Goal: Information Seeking & Learning: Learn about a topic

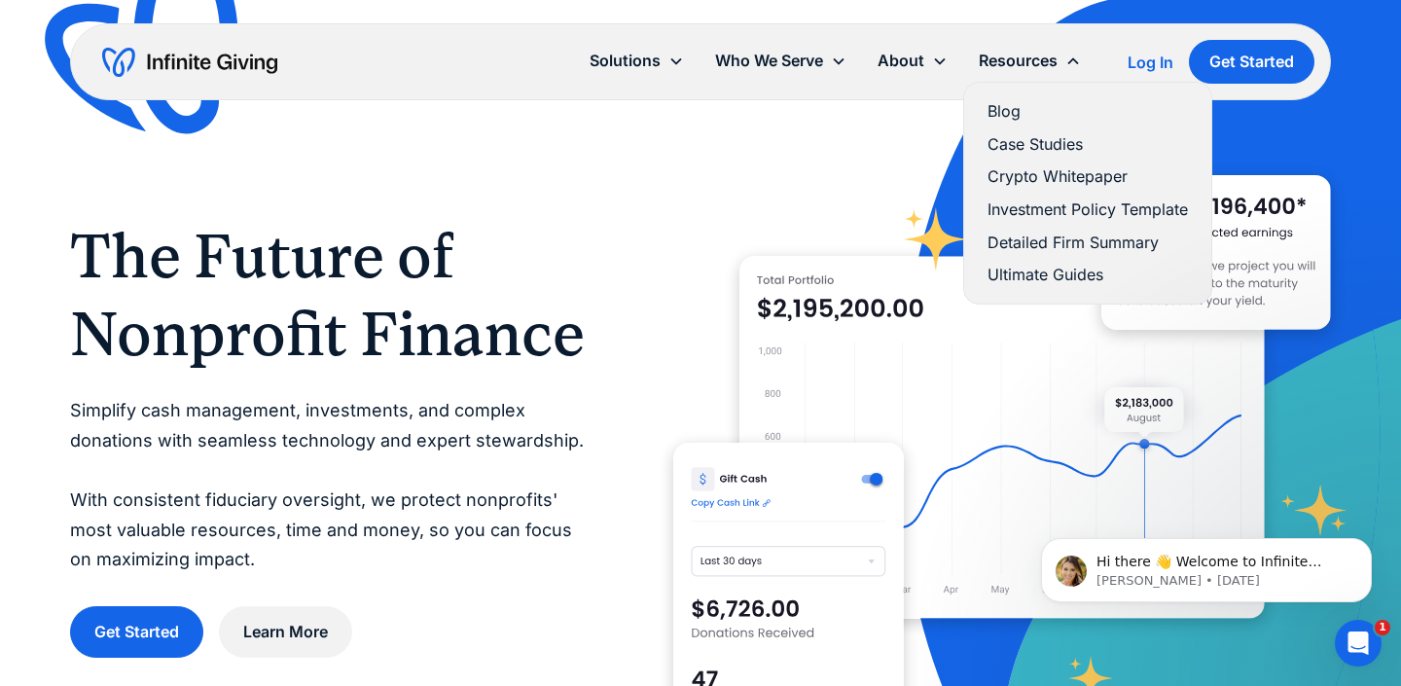
click at [997, 107] on link "Blog" at bounding box center [1088, 111] width 200 height 26
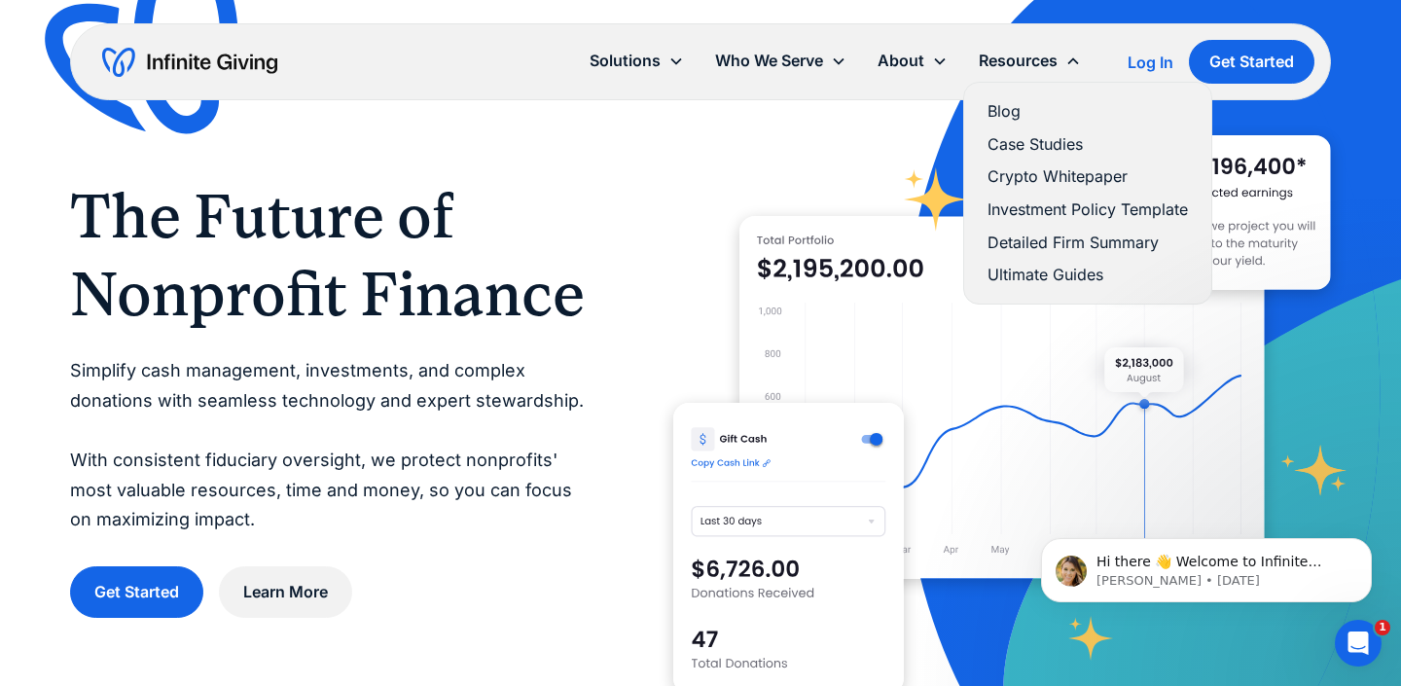
scroll to position [56, 0]
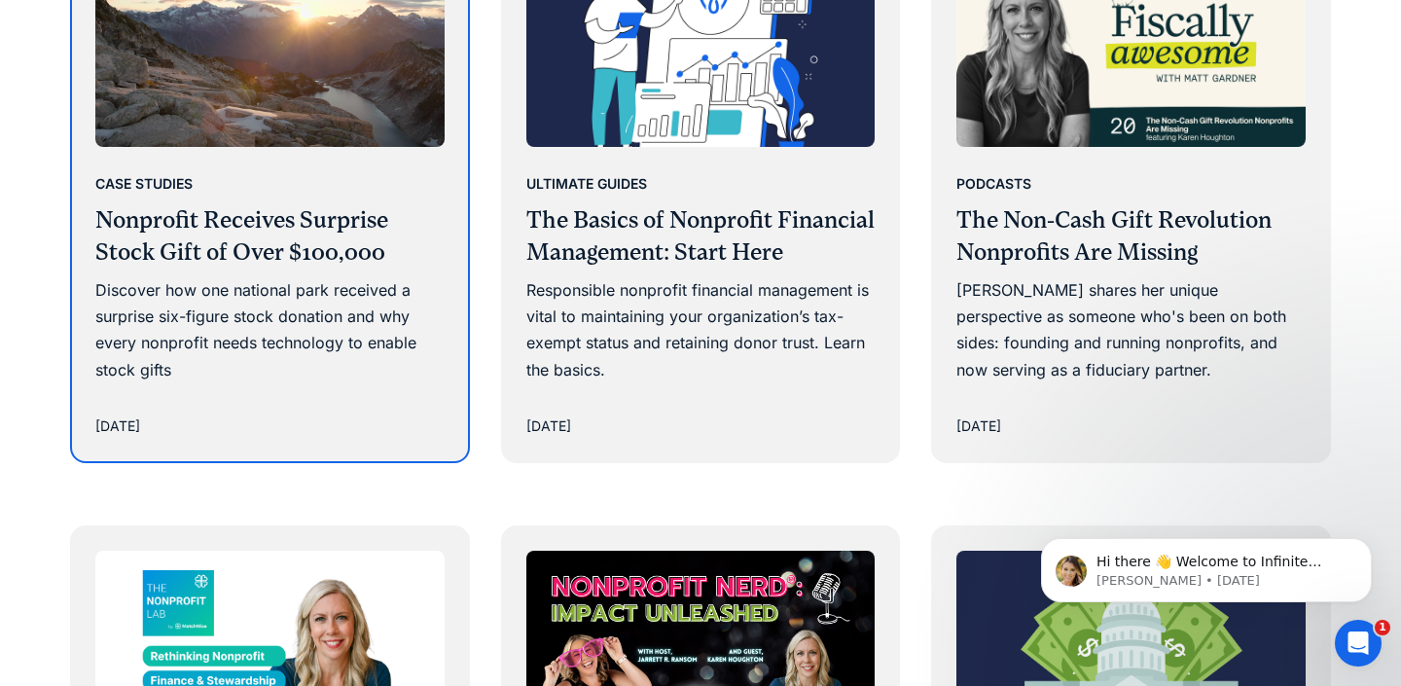
scroll to position [2395, 0]
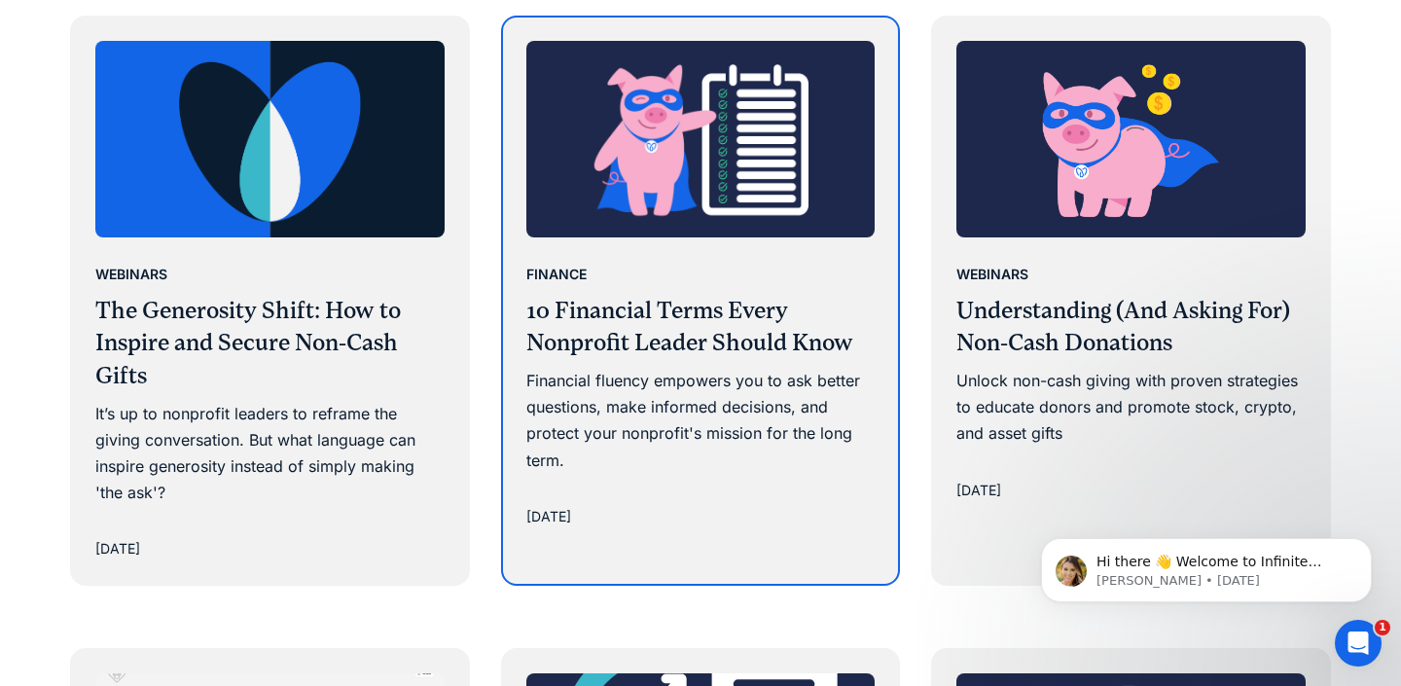
click at [593, 271] on div "Finance 10 Financial Terms Every Nonprofit Leader Should Know Financial fluency…" at bounding box center [701, 394] width 396 height 314
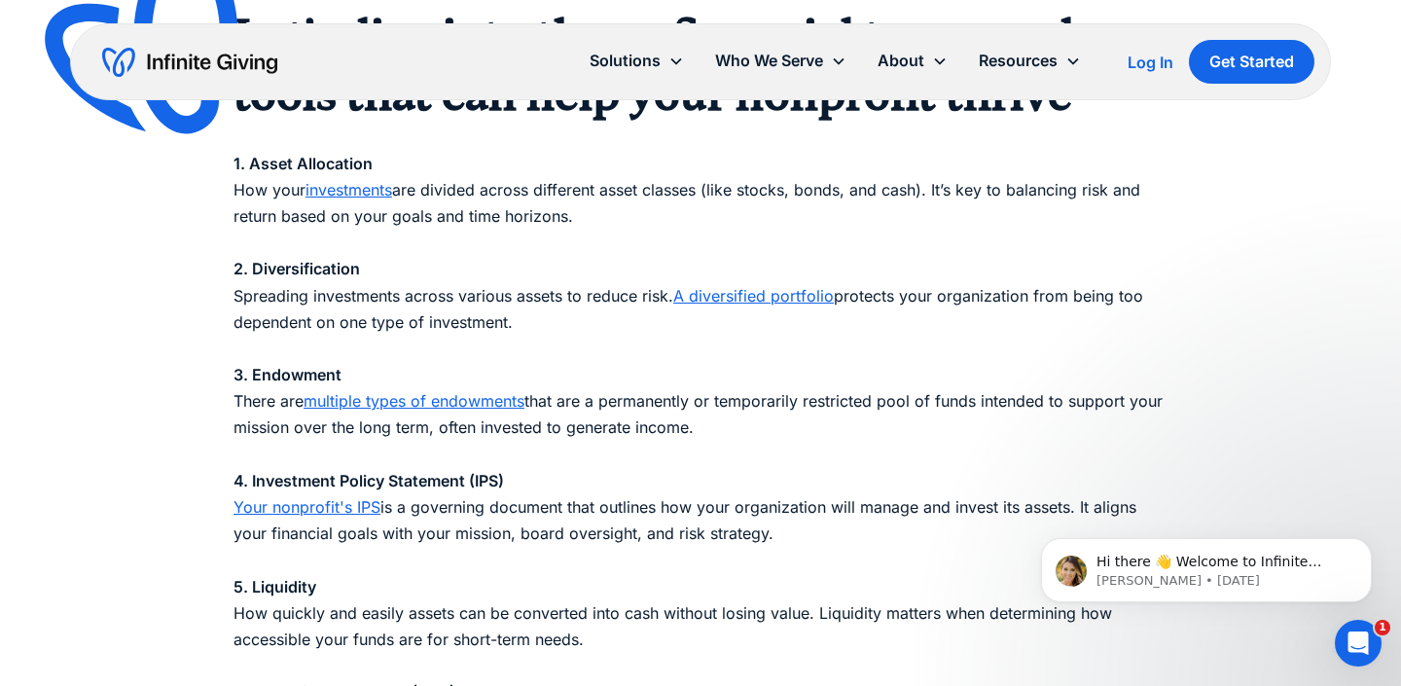
scroll to position [1861, 0]
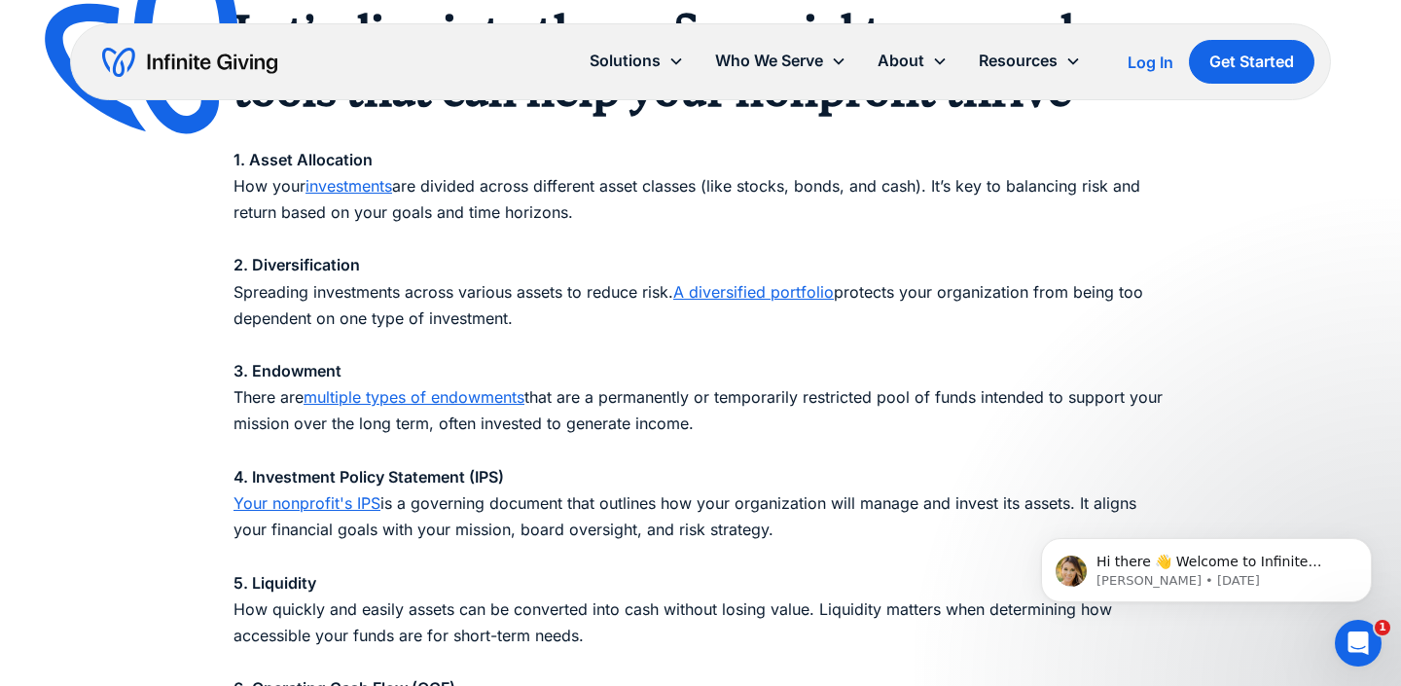
click at [317, 375] on strong "3. Endowment" at bounding box center [288, 370] width 108 height 19
copy strong "Endowment"
